Goal: Contribute content: Contribute content

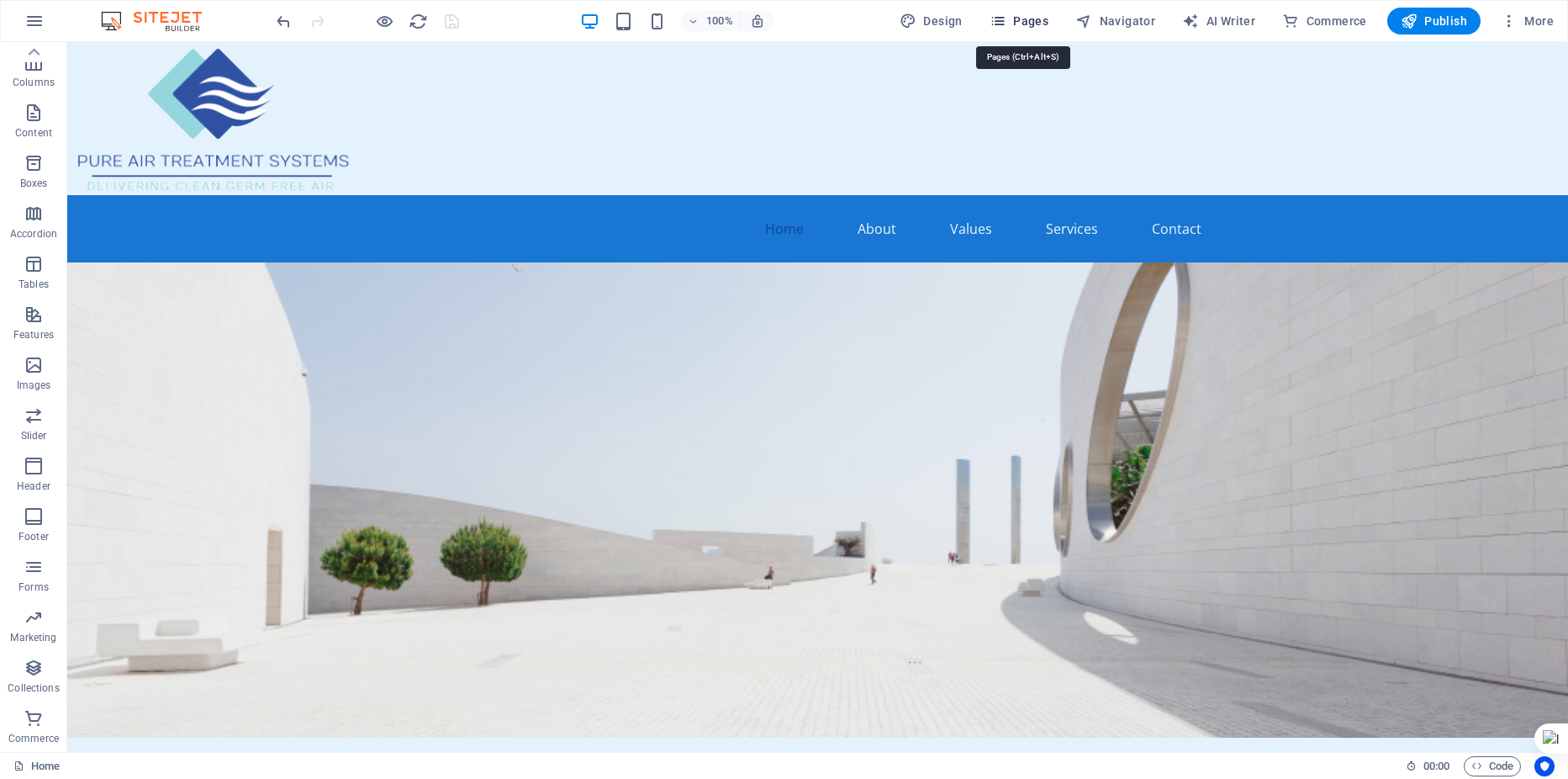
click at [1027, 22] on span "Pages" at bounding box center [1019, 21] width 59 height 17
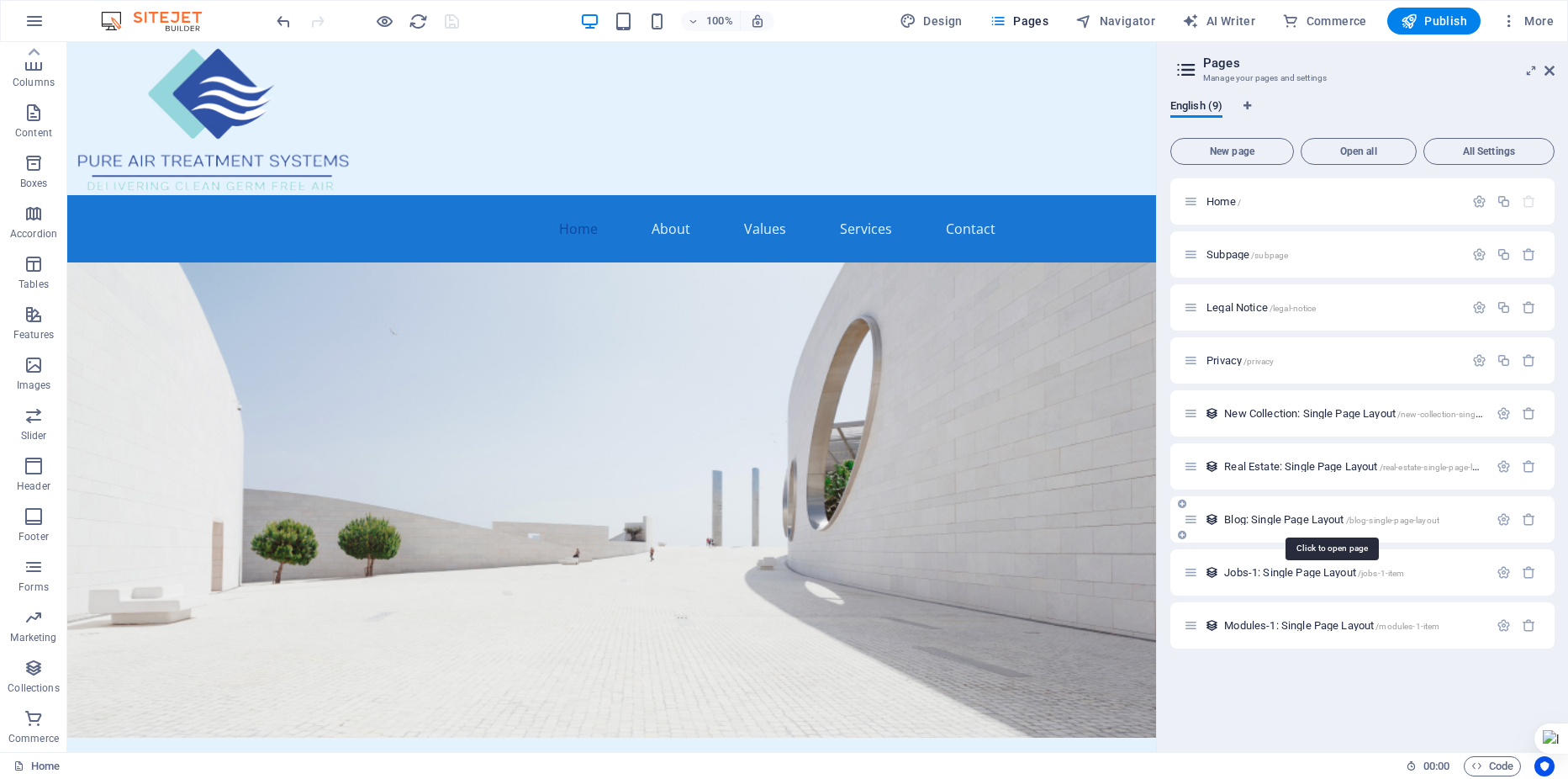
click at [1272, 517] on span "Blog: Single Page Layout /blog-single-page-layout" at bounding box center [1332, 519] width 215 height 13
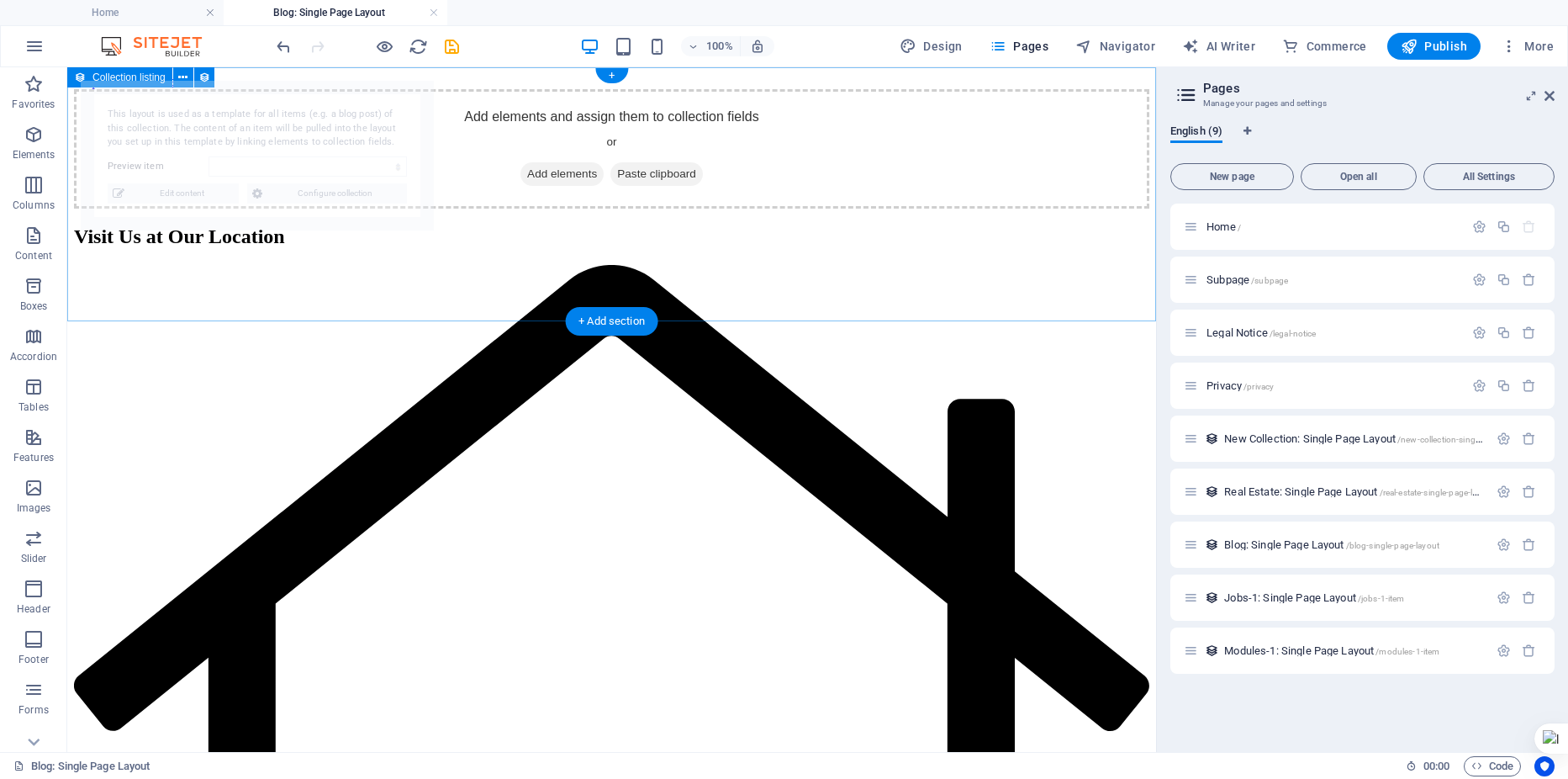
select select "68e2324ef46604b8840b0bfb"
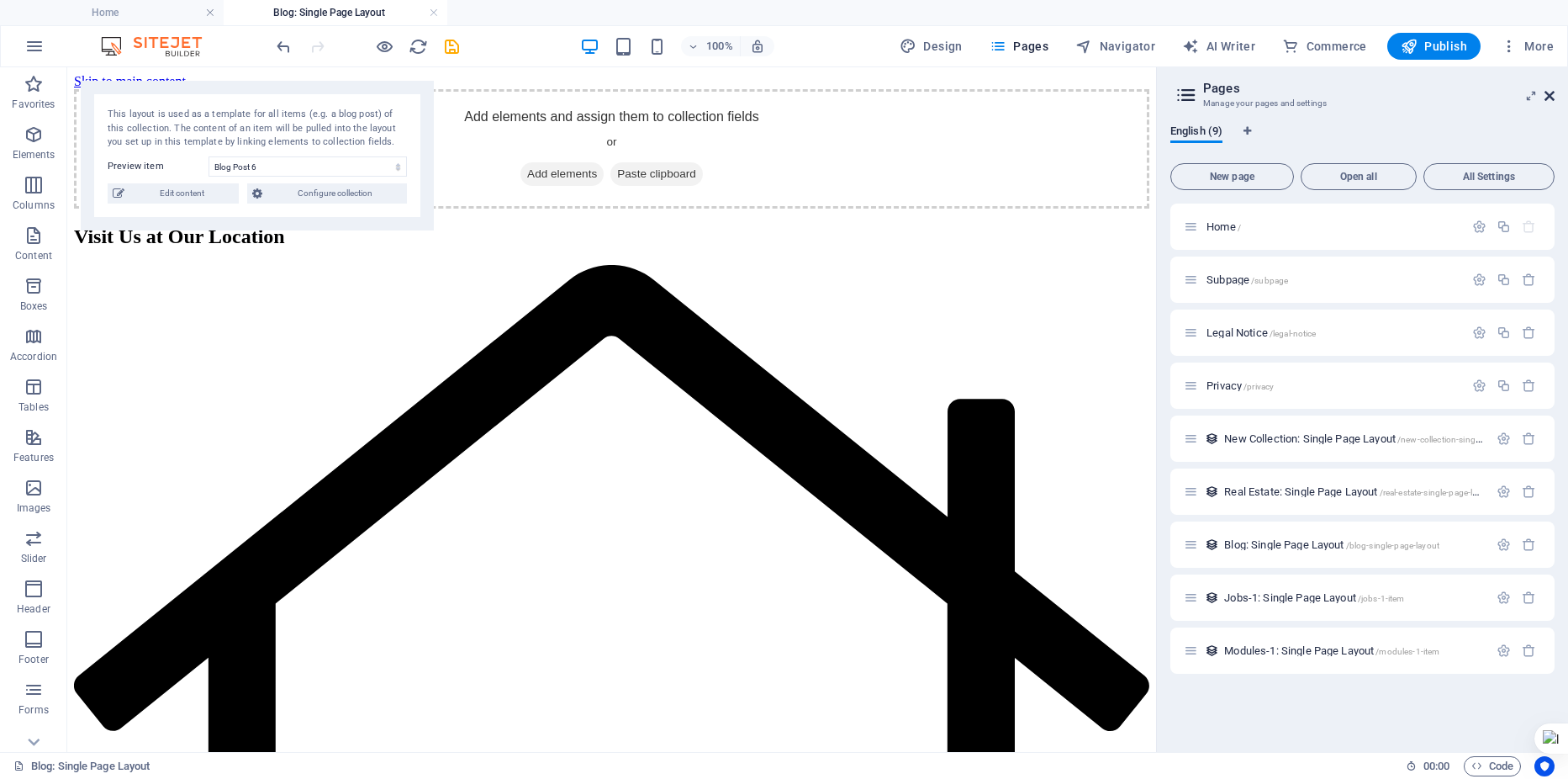
click at [1551, 99] on icon at bounding box center [1550, 96] width 10 height 14
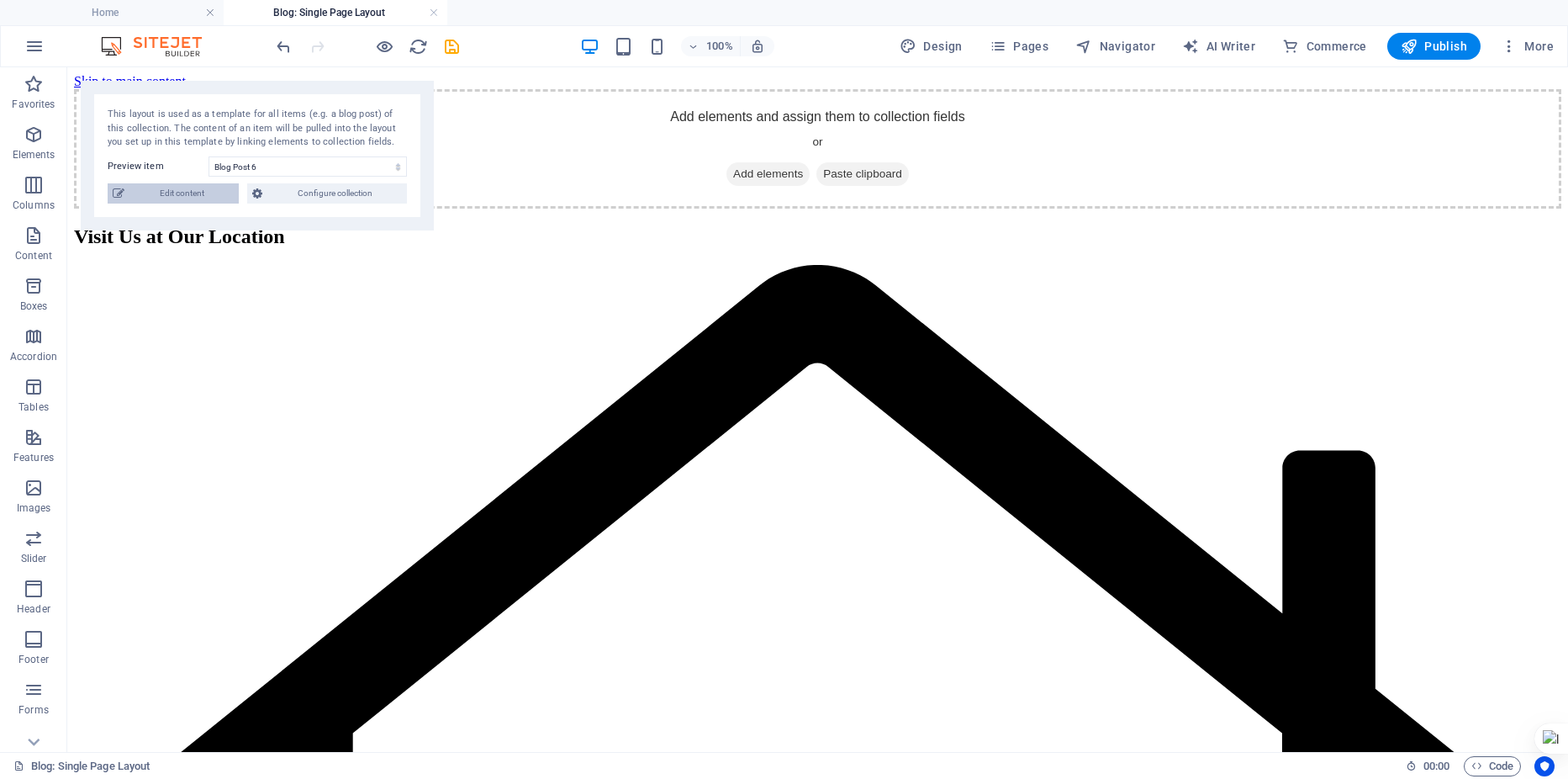
click at [187, 191] on span "Edit content" at bounding box center [181, 194] width 105 height 20
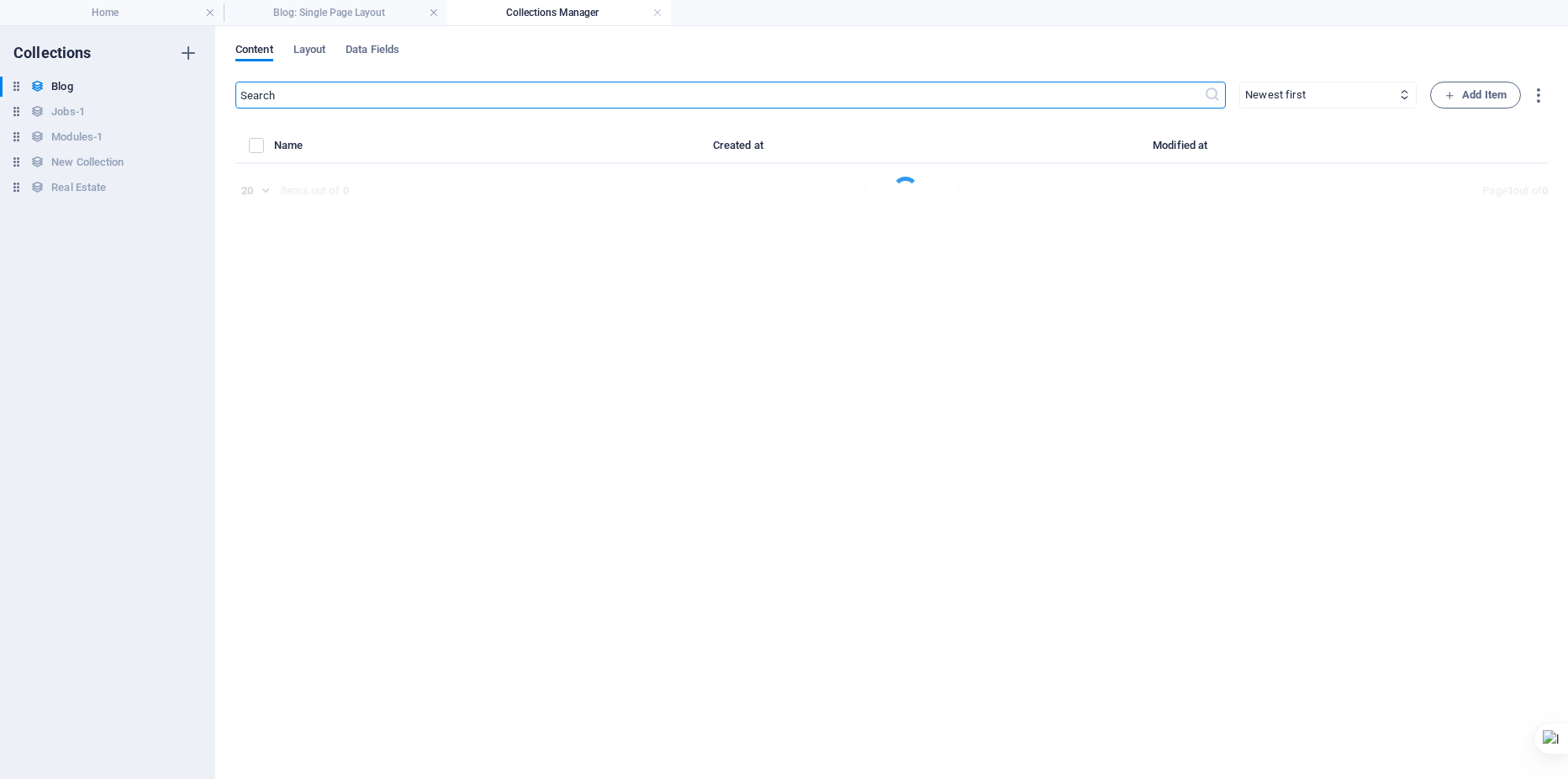
select select "Category 2"
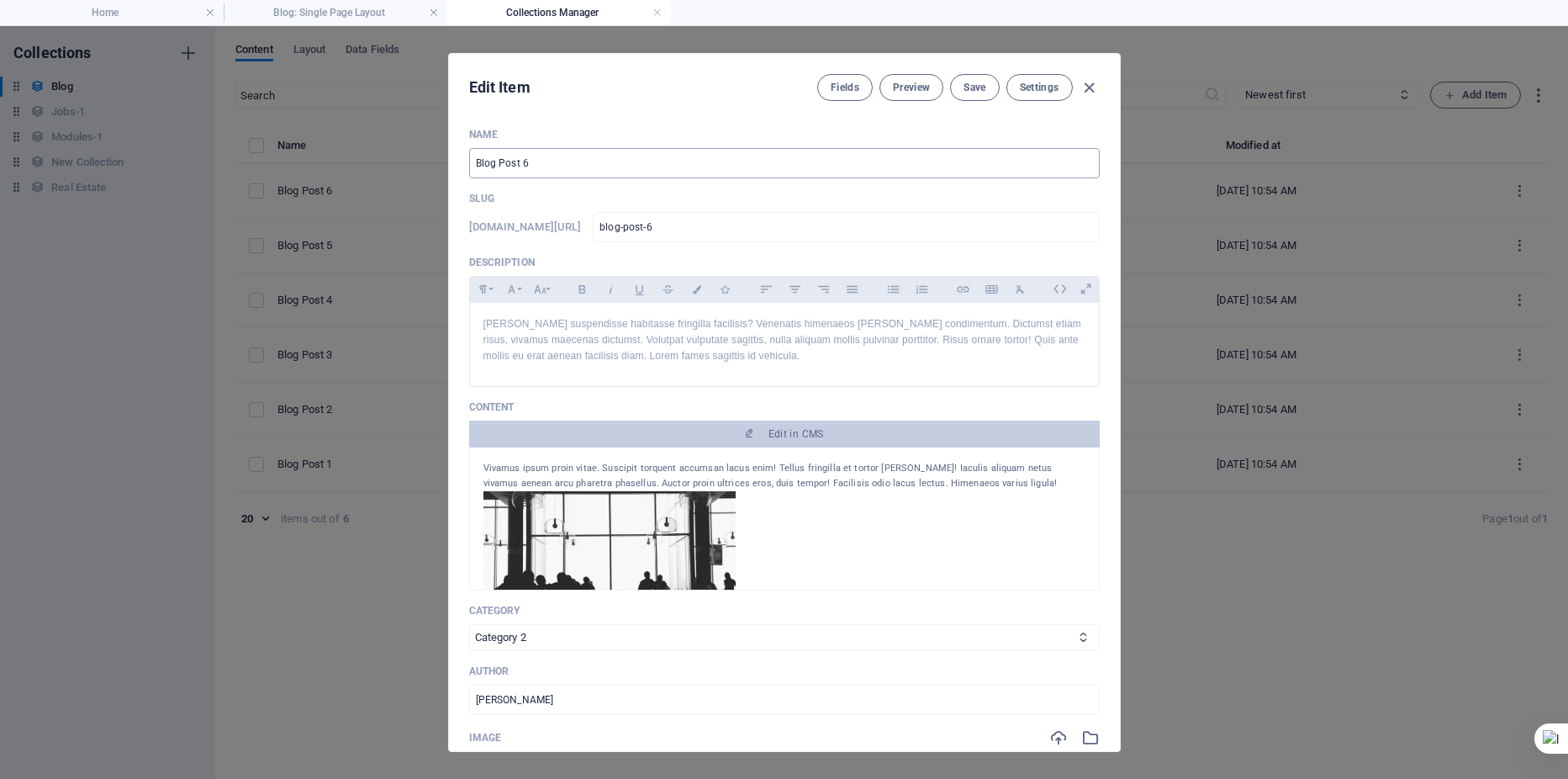
click at [531, 162] on input "Blog Post 6" at bounding box center [785, 163] width 631 height 31
type input "Blog Post 1"
click at [777, 229] on input "blog-post-6" at bounding box center [845, 227] width 506 height 31
type input "blog-post-"
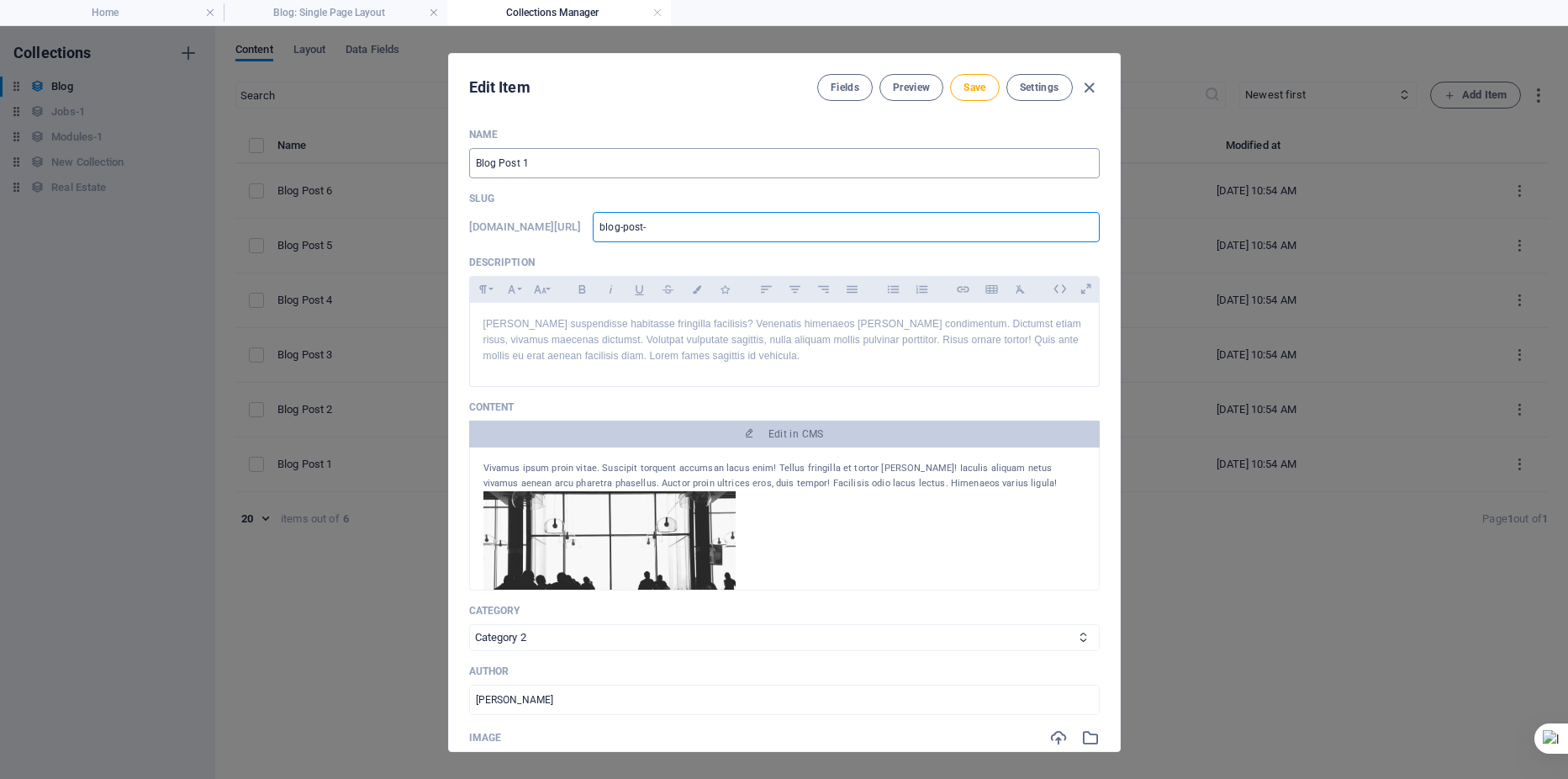
type input "blog-post-1"
click at [479, 320] on div "[PERSON_NAME] suspendisse habitasse fringilla facilisis? Venenatis himenaeos [P…" at bounding box center [785, 340] width 629 height 76
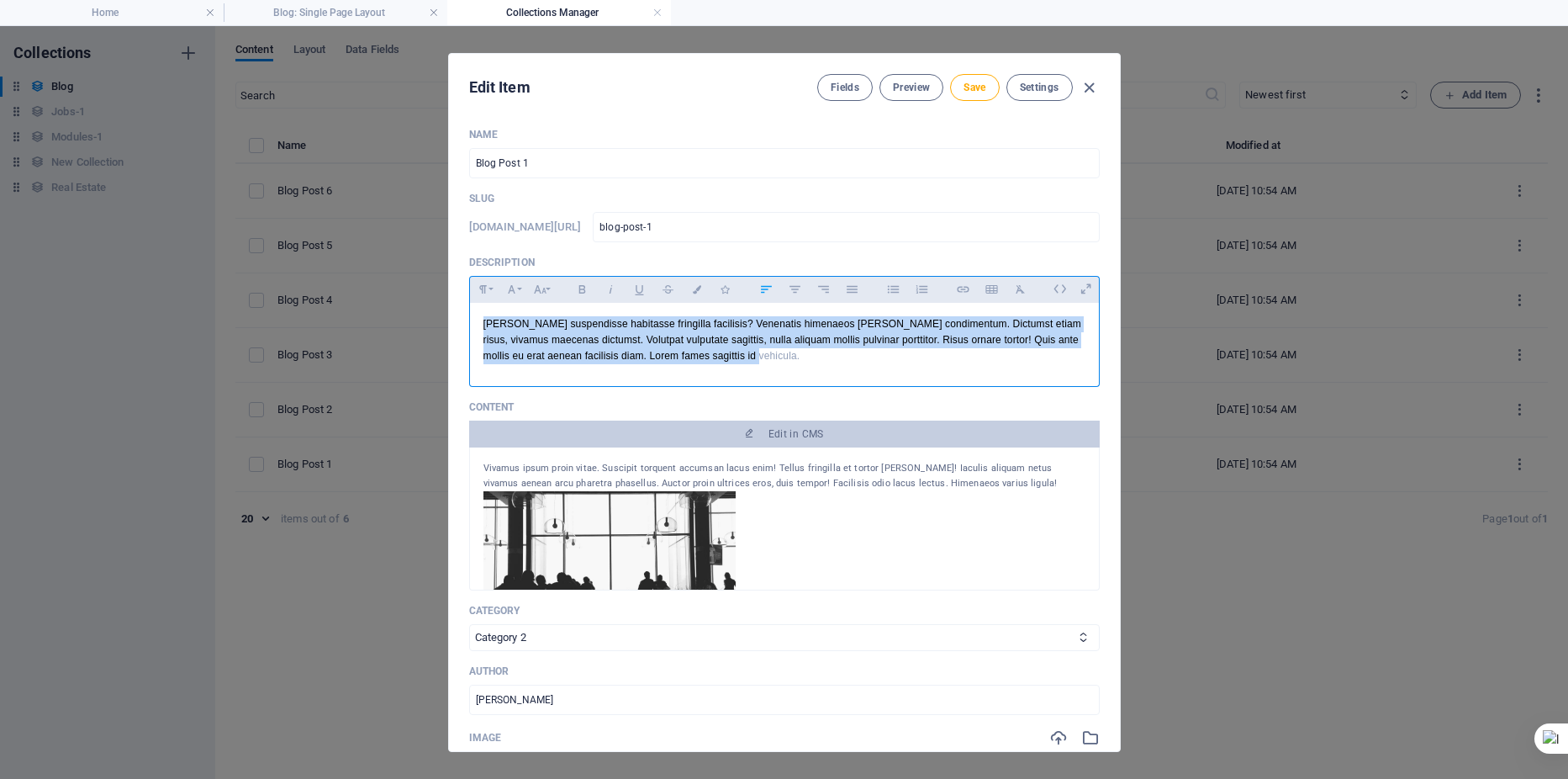
drag, startPoint x: 486, startPoint y: 327, endPoint x: 753, endPoint y: 355, distance: 268.5
click at [753, 355] on p "[PERSON_NAME] suspendisse habitasse fringilla facilisis? Venenatis himenaeos [P…" at bounding box center [785, 340] width 602 height 48
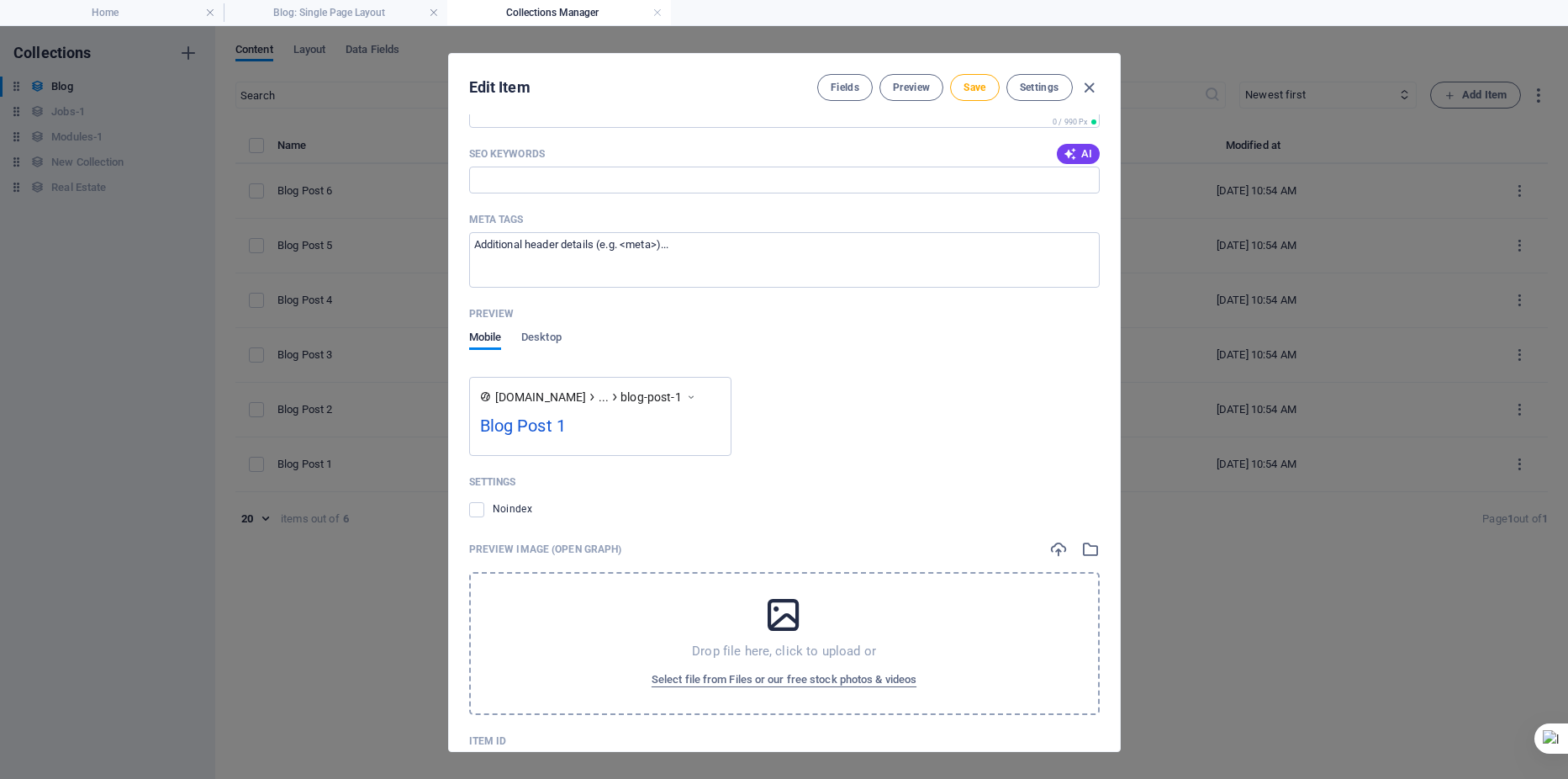
scroll to position [1464, 0]
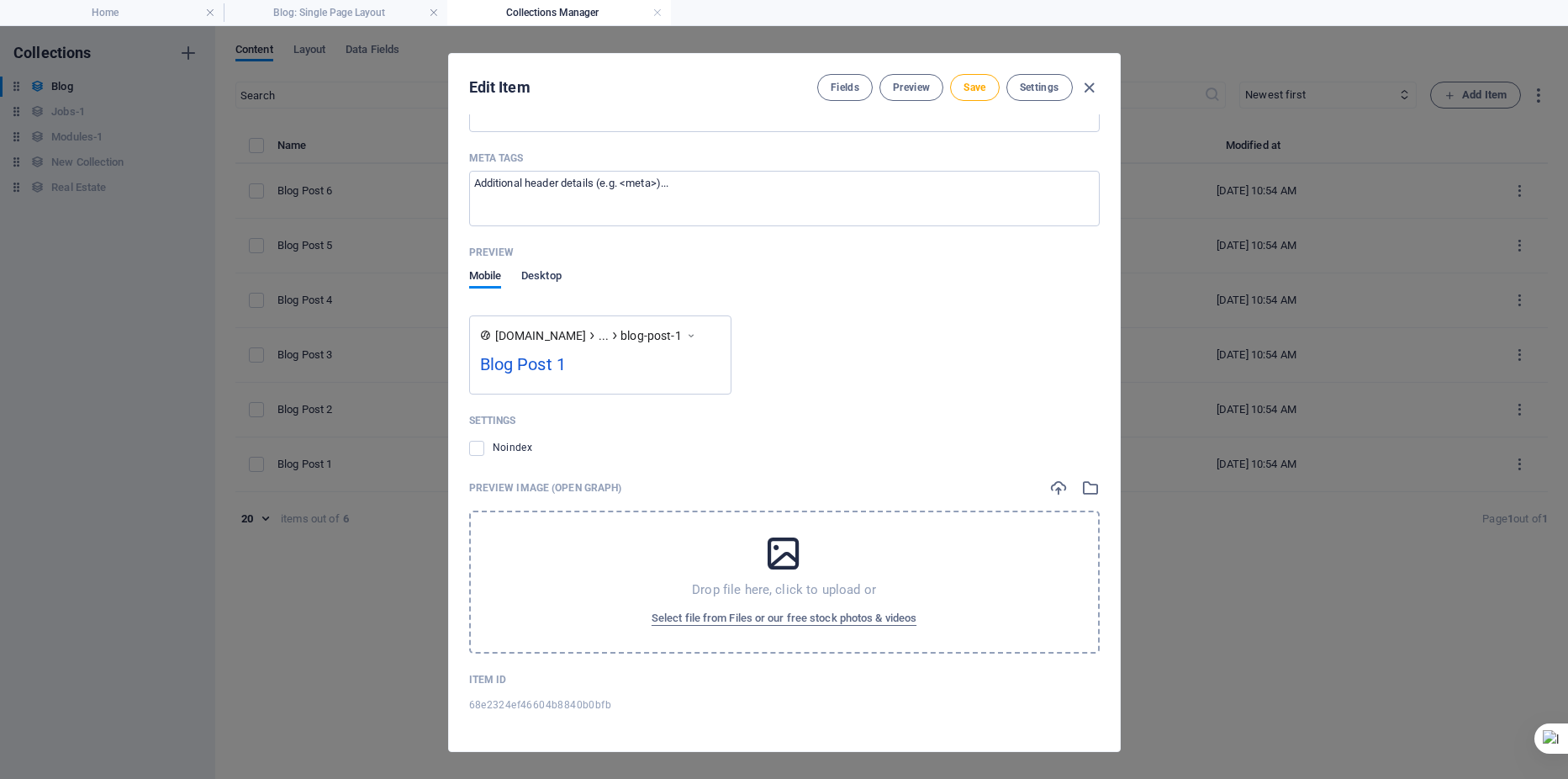
click at [547, 273] on span "Desktop" at bounding box center [541, 277] width 40 height 24
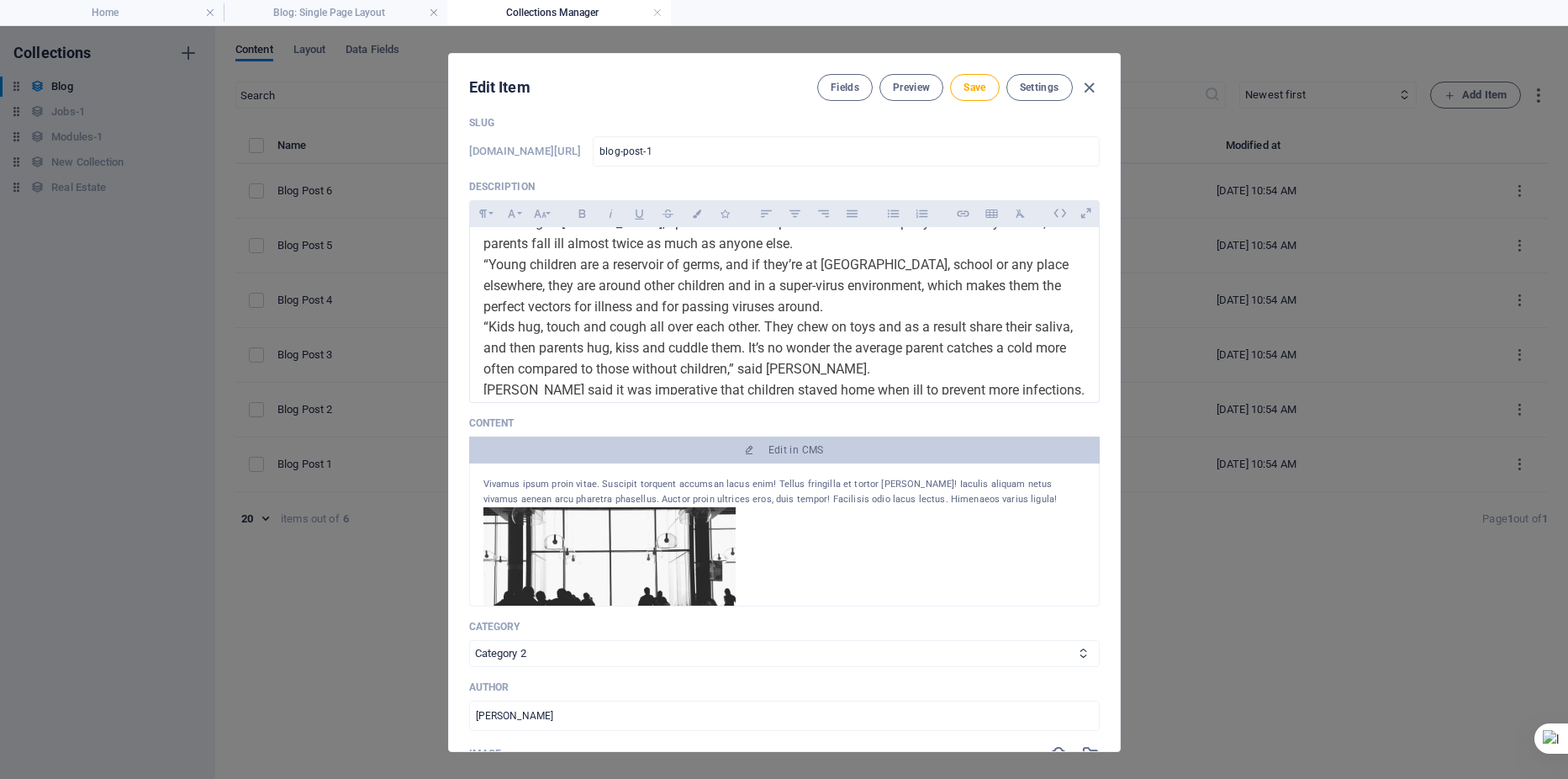
scroll to position [0, 0]
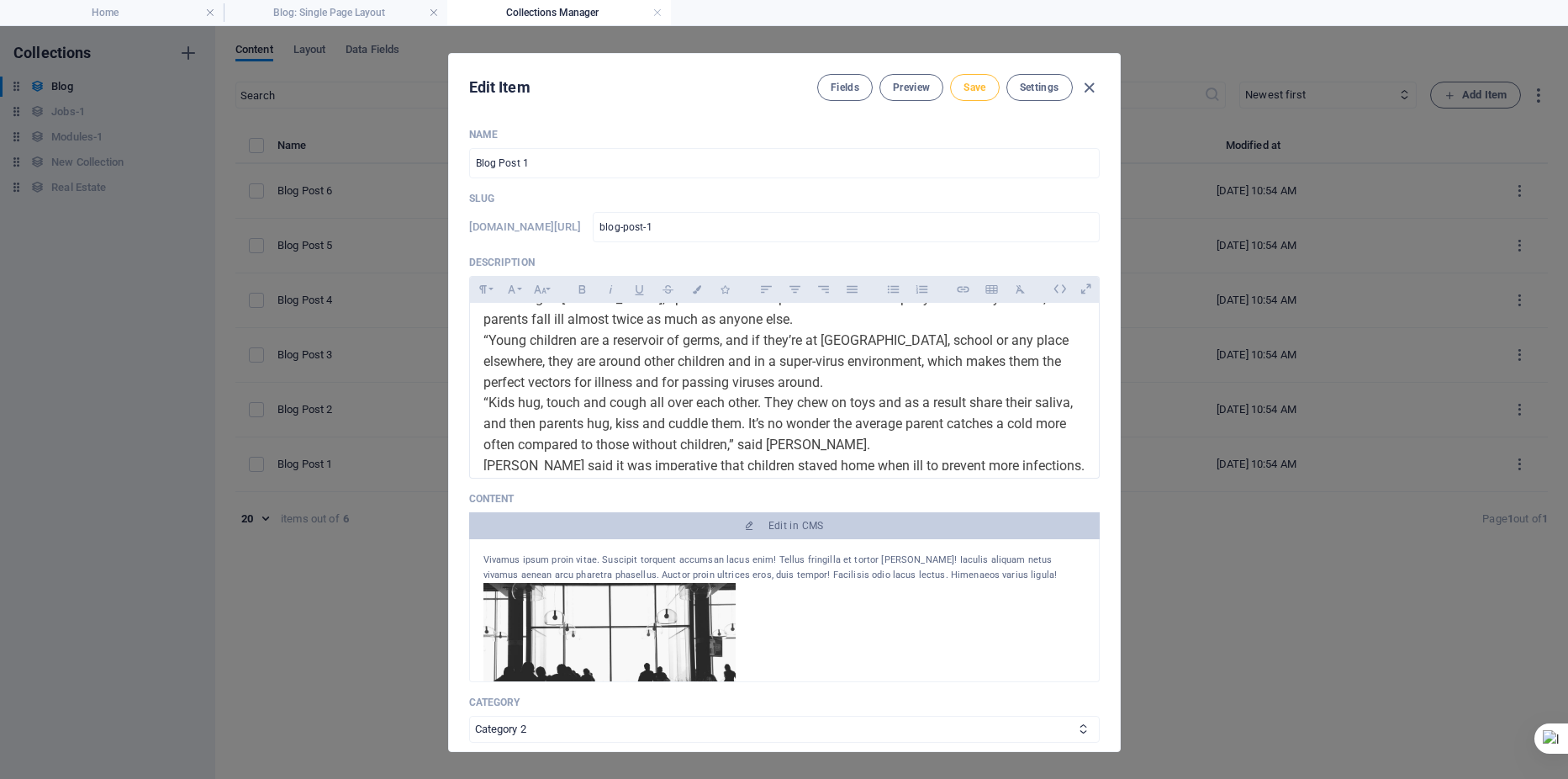
click at [973, 88] on span "Save" at bounding box center [974, 88] width 22 height 14
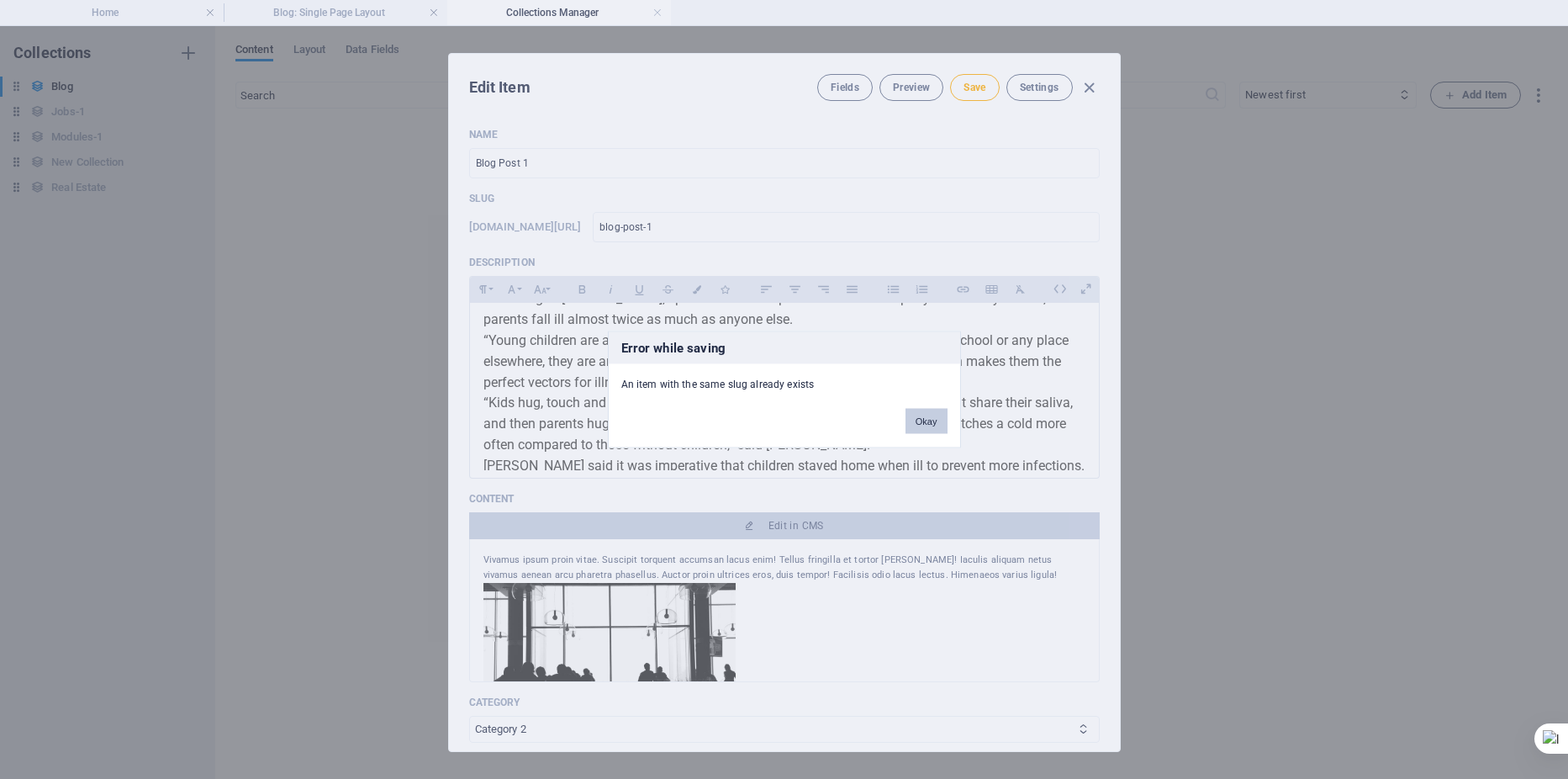
click at [935, 424] on button "Okay" at bounding box center [926, 422] width 42 height 26
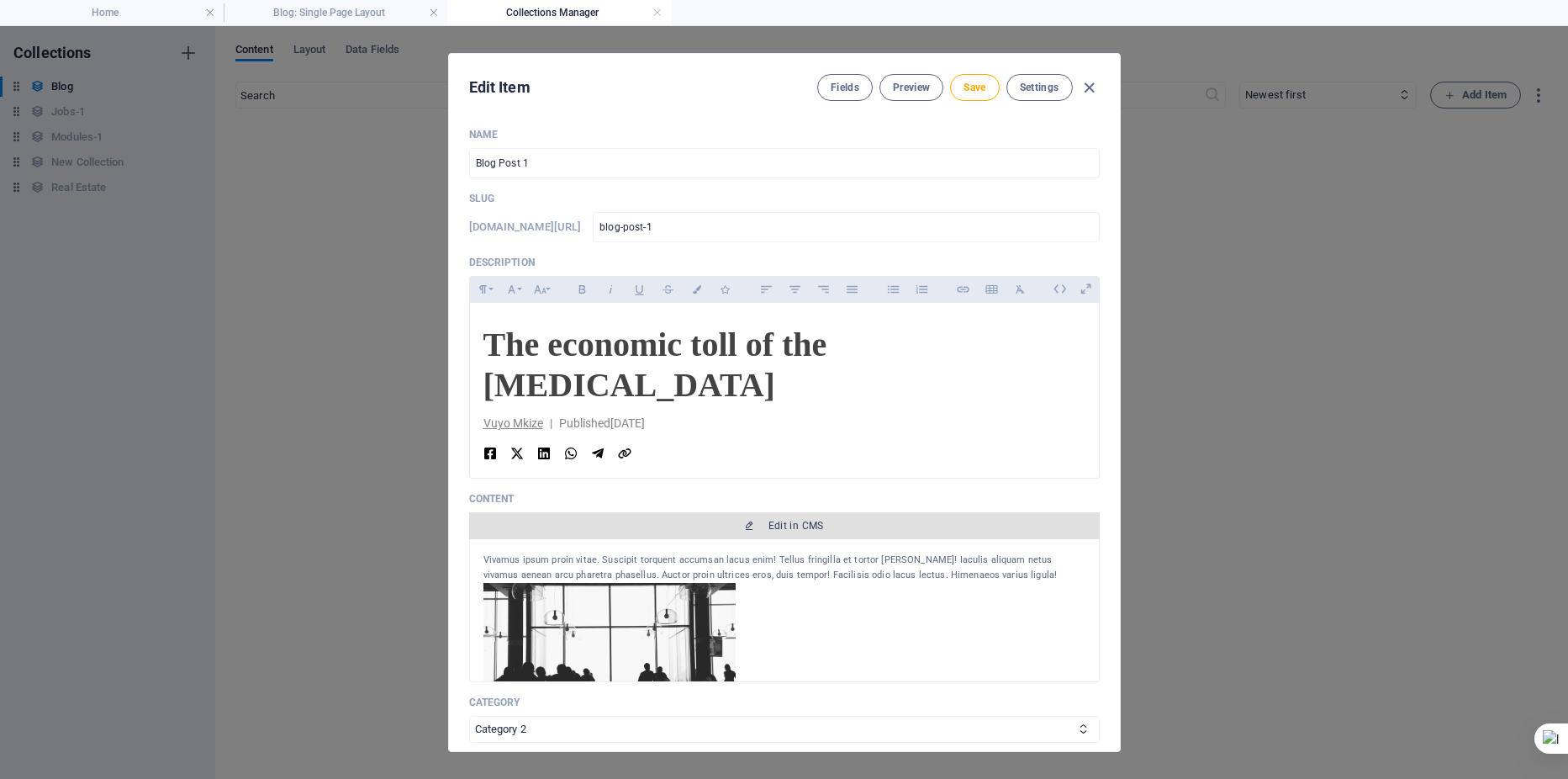
click at [778, 526] on span "Edit in CMS" at bounding box center [796, 526] width 55 height 14
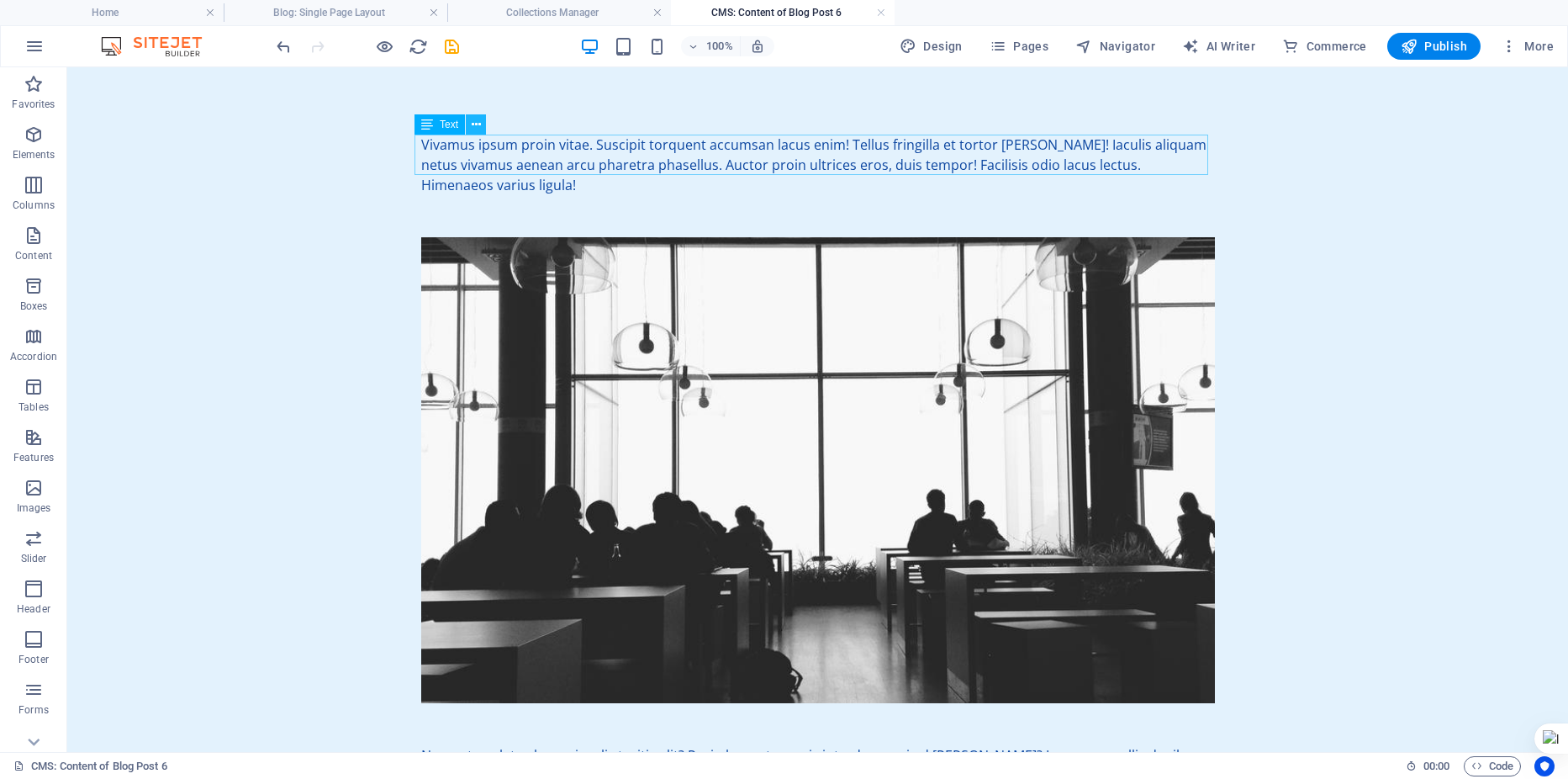
click at [478, 125] on icon at bounding box center [476, 124] width 9 height 18
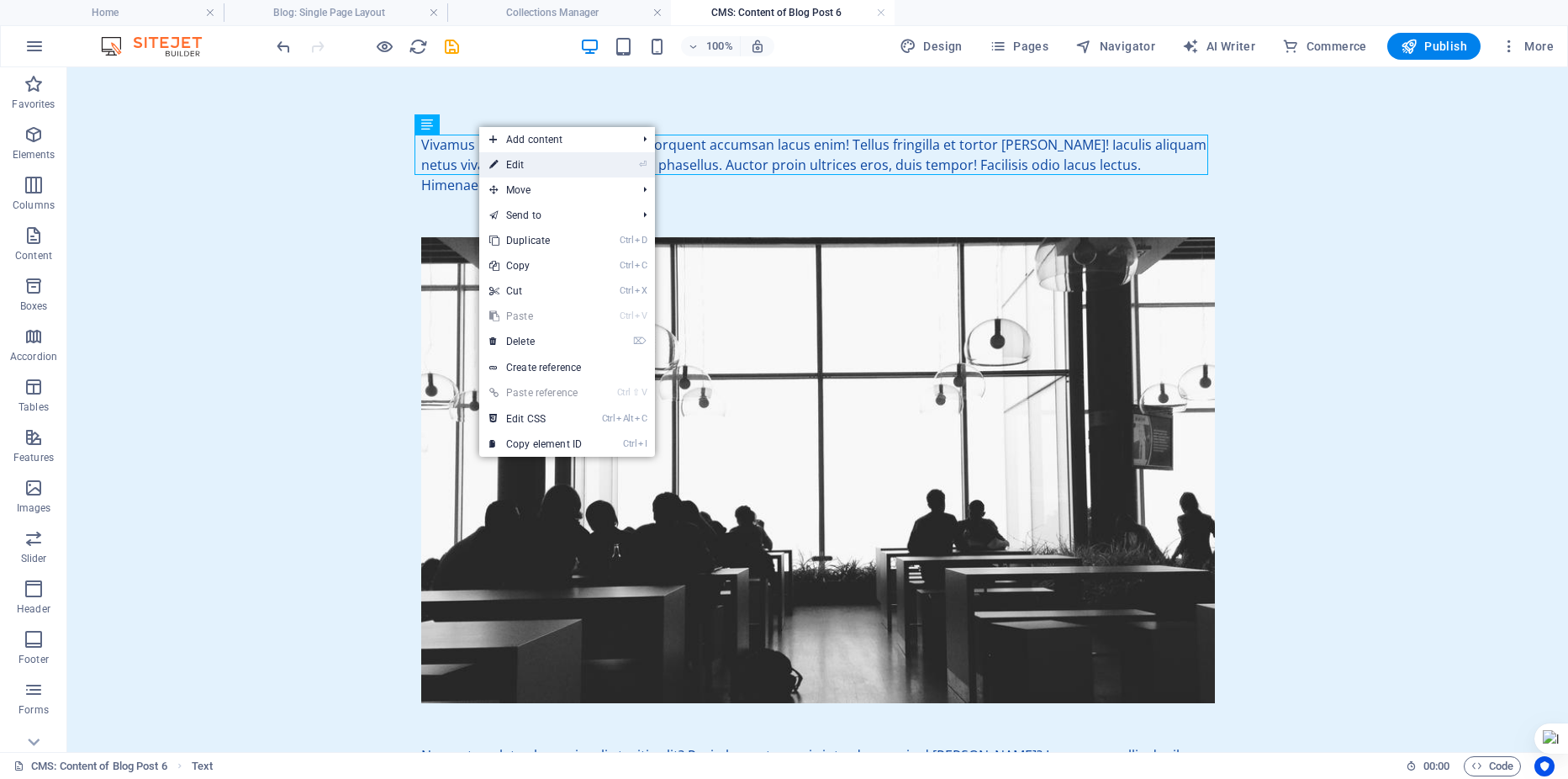
click at [509, 161] on link "⏎ Edit" at bounding box center [536, 165] width 113 height 26
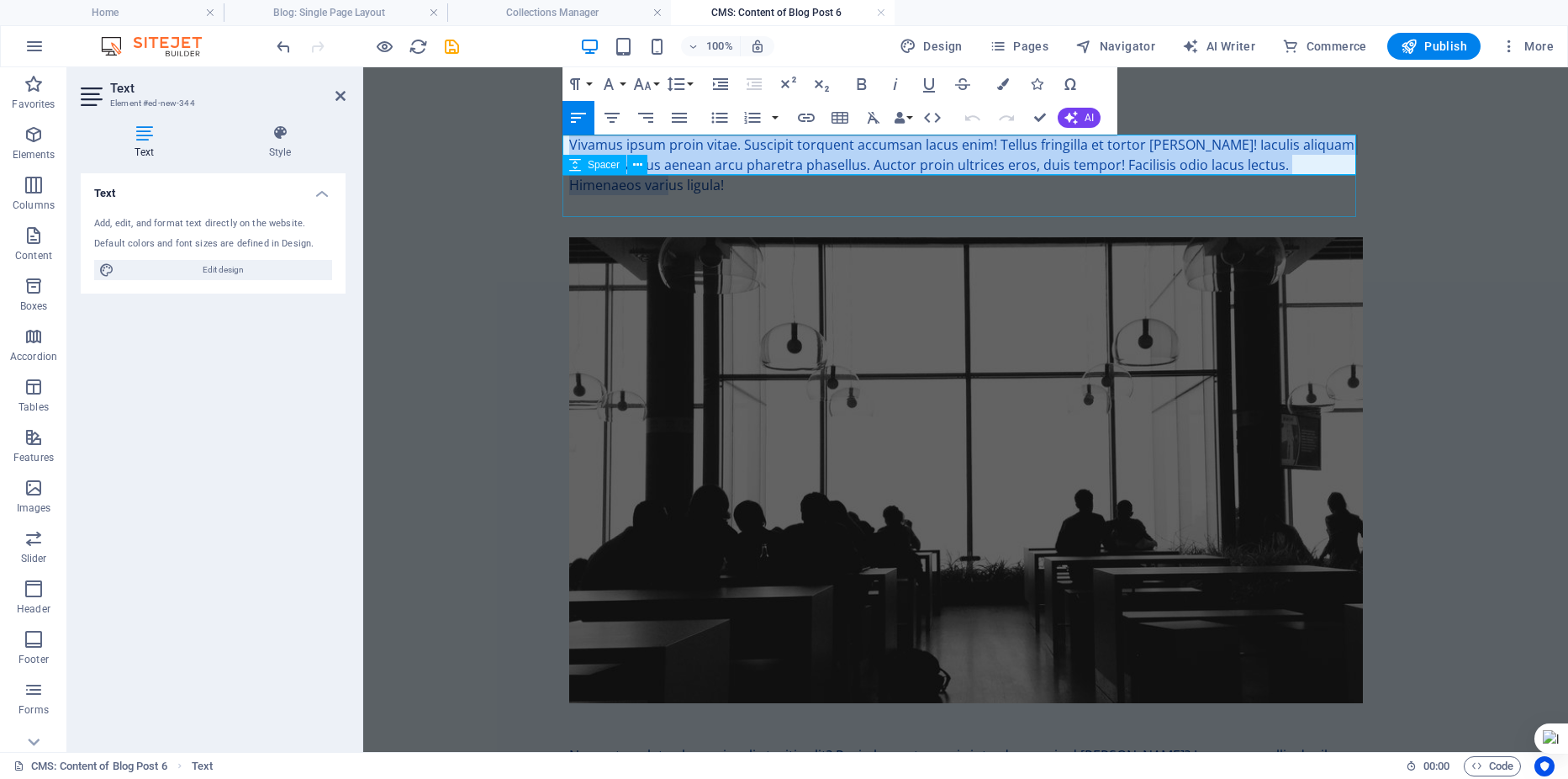
drag, startPoint x: 565, startPoint y: 146, endPoint x: 1367, endPoint y: 181, distance: 802.8
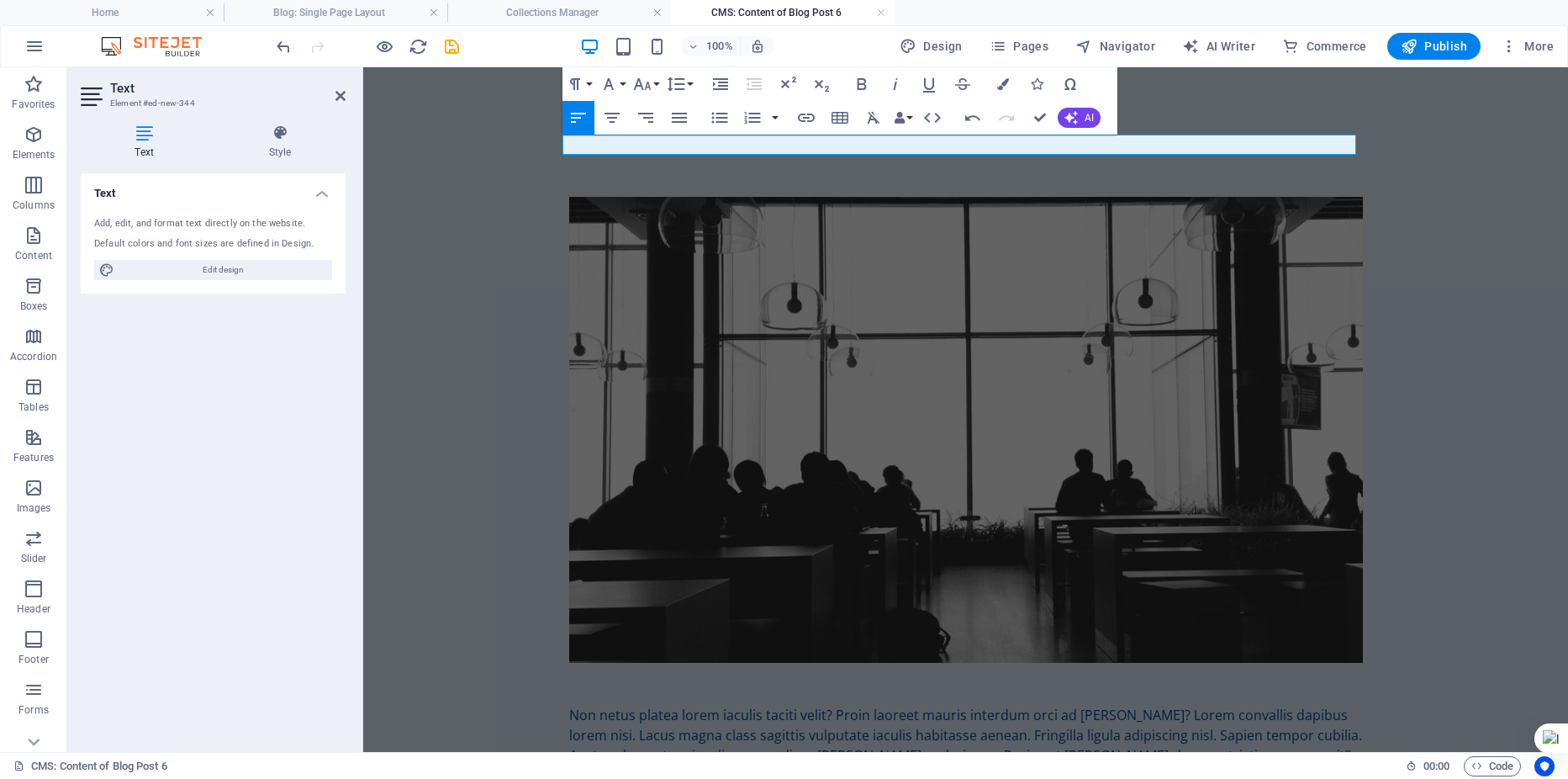
click at [699, 146] on p at bounding box center [966, 145] width 794 height 20
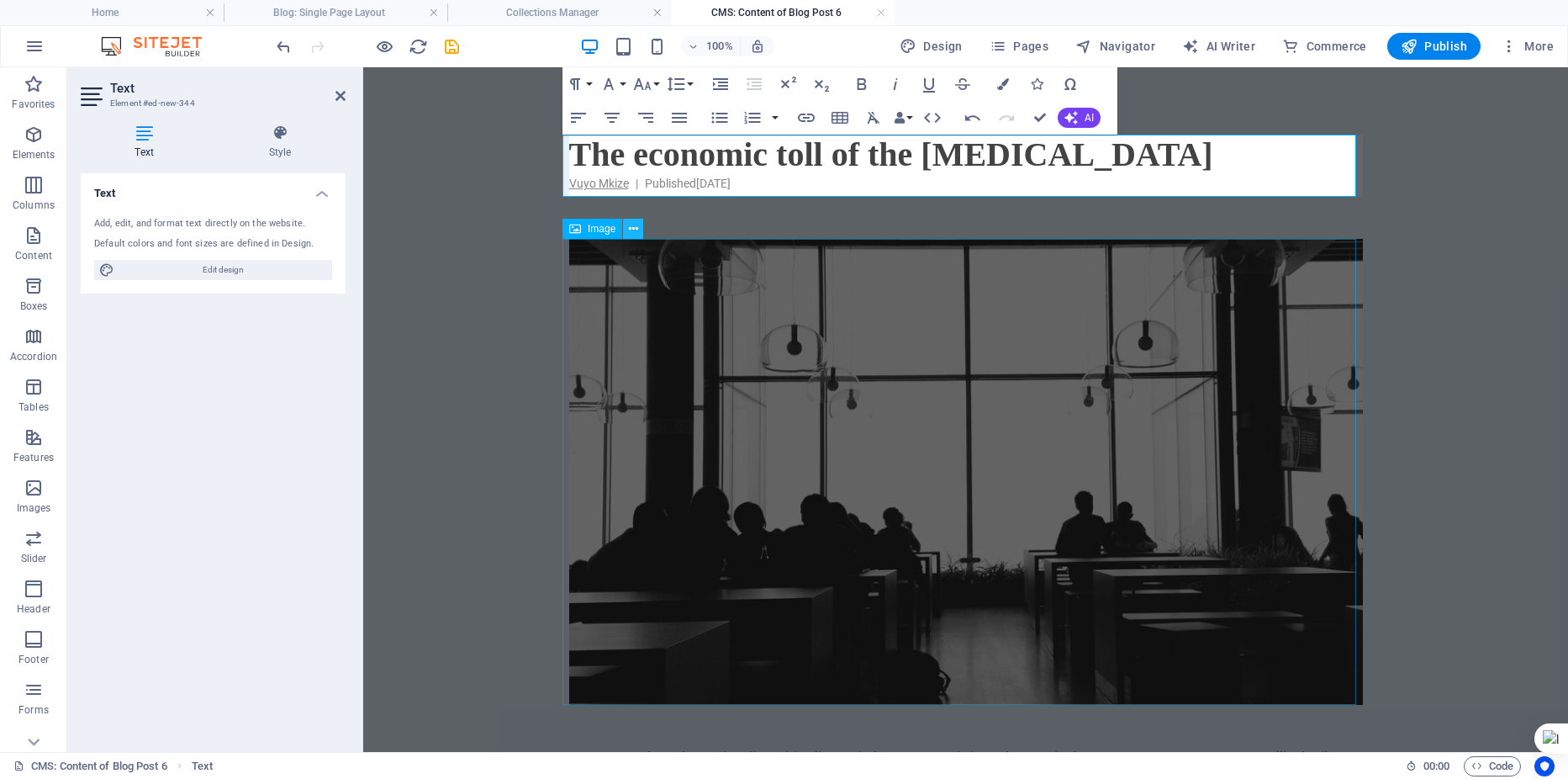
click at [632, 229] on icon at bounding box center [633, 229] width 9 height 18
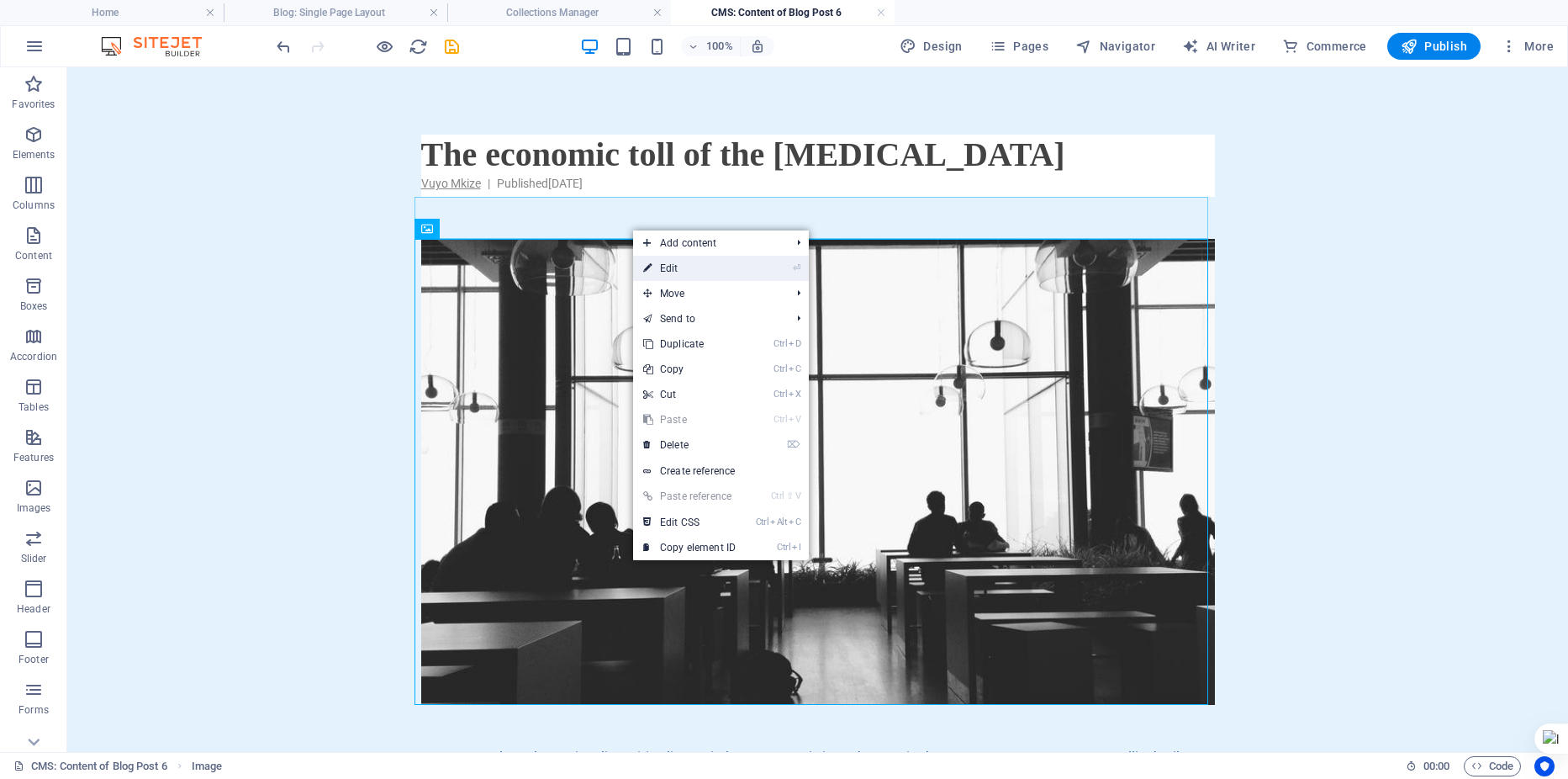
click at [673, 265] on link "⏎ Edit" at bounding box center [690, 269] width 113 height 26
select select "%"
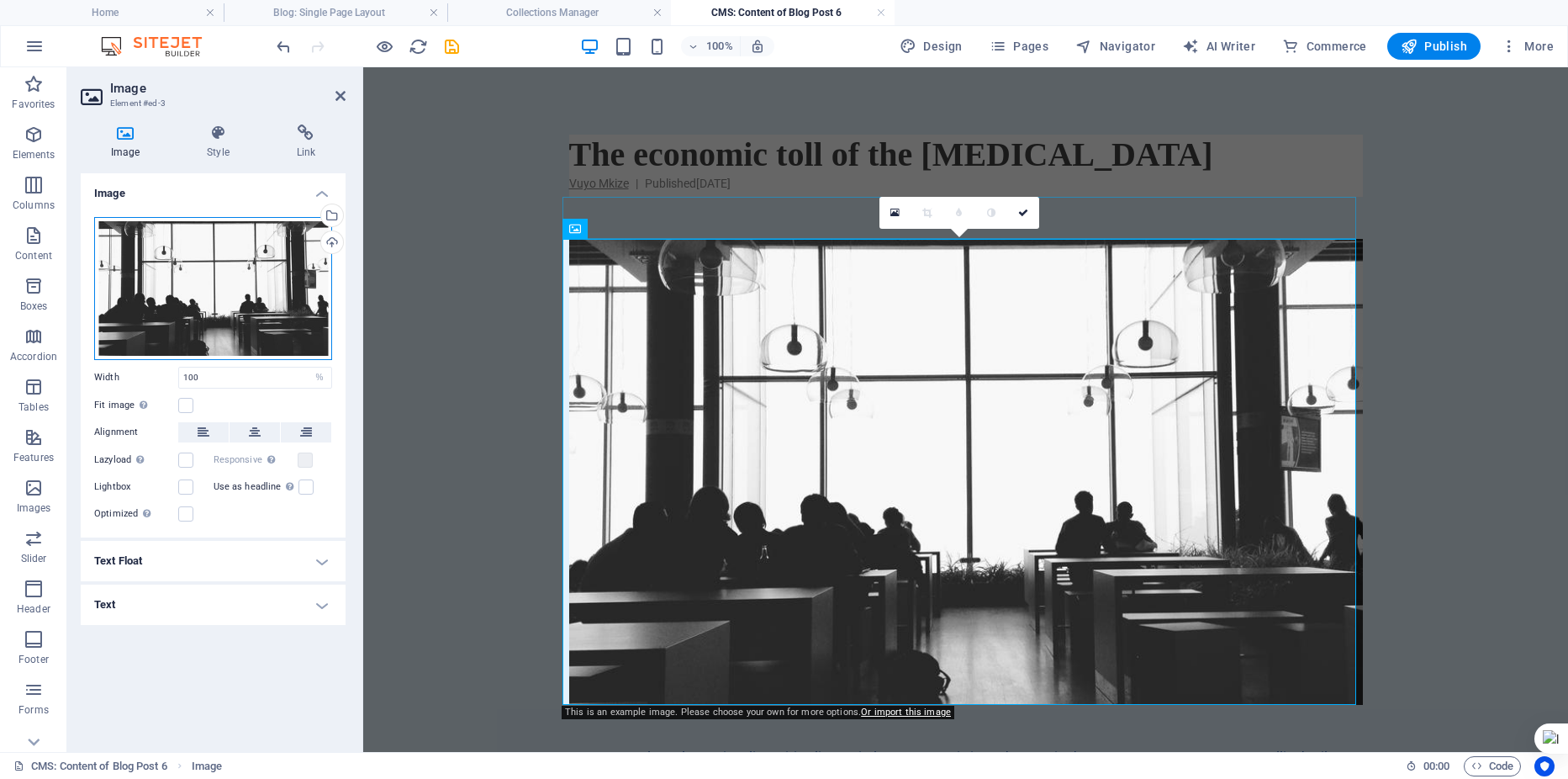
click at [238, 270] on div "Drag files here, click to choose files or select files from Files or our free s…" at bounding box center [213, 288] width 238 height 143
